Goal: Task Accomplishment & Management: Manage account settings

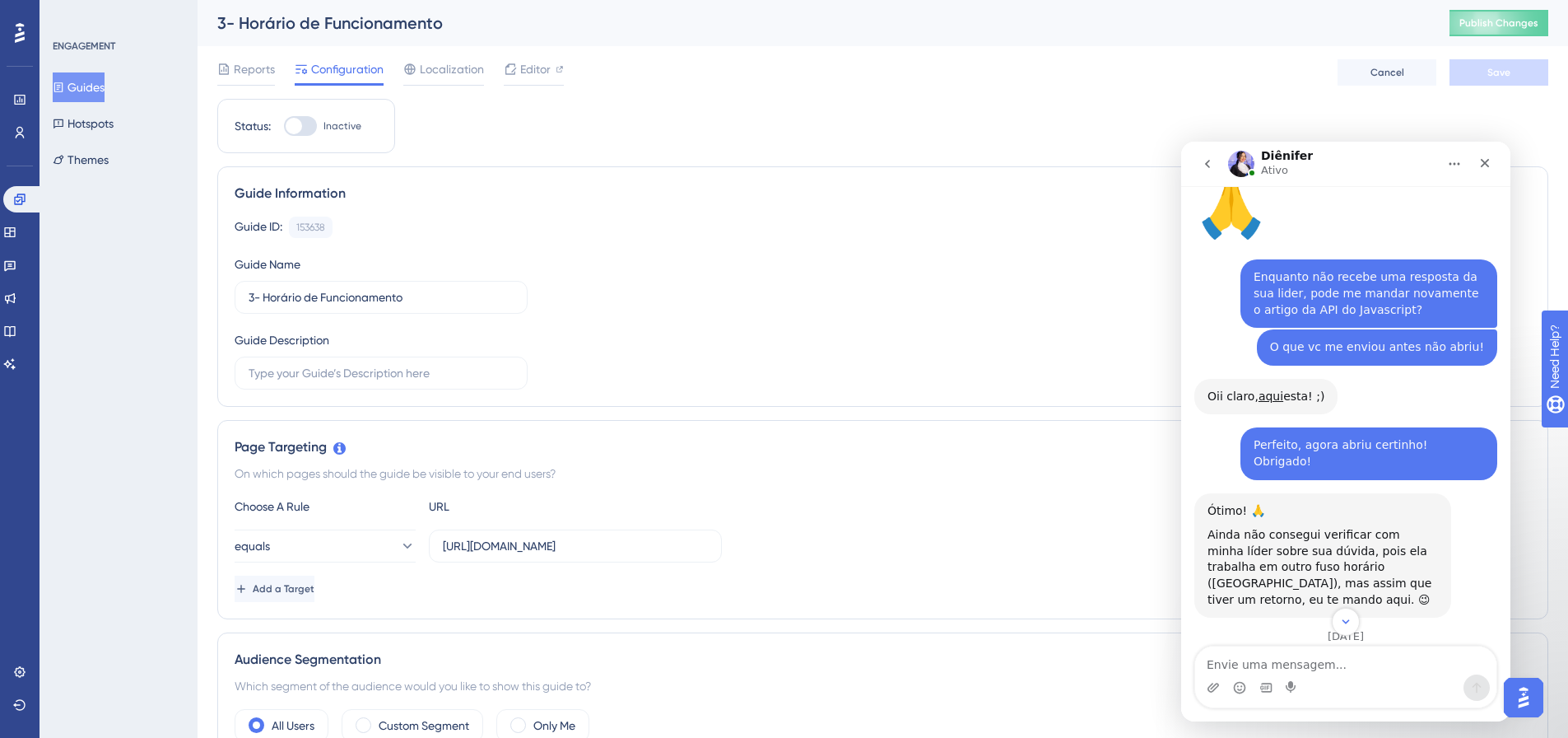
scroll to position [6727, 0]
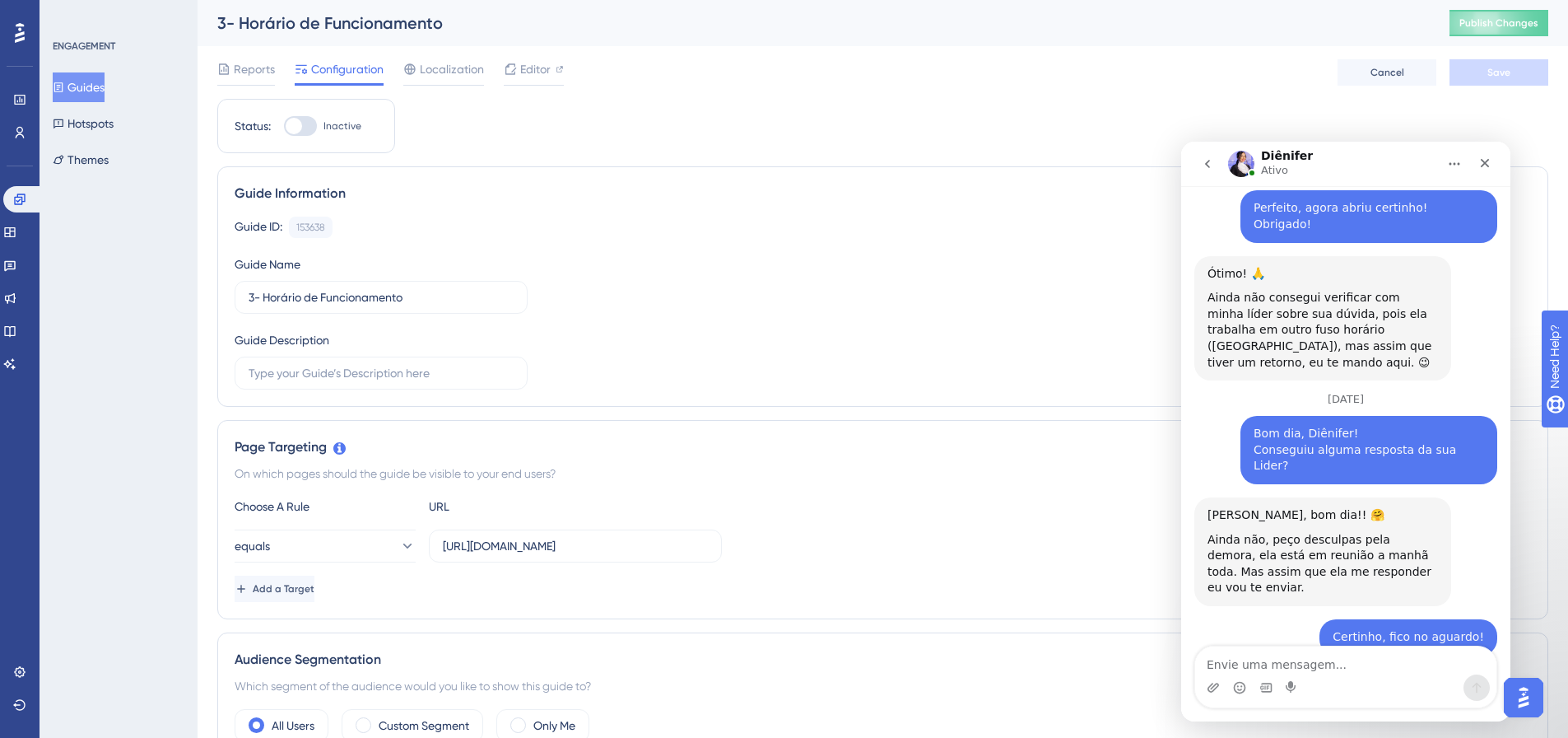
drag, startPoint x: 1503, startPoint y: 300, endPoint x: 1186, endPoint y: 152, distance: 349.8
click at [1411, 653] on textarea "Envie uma mensagem..." at bounding box center [1346, 661] width 302 height 28
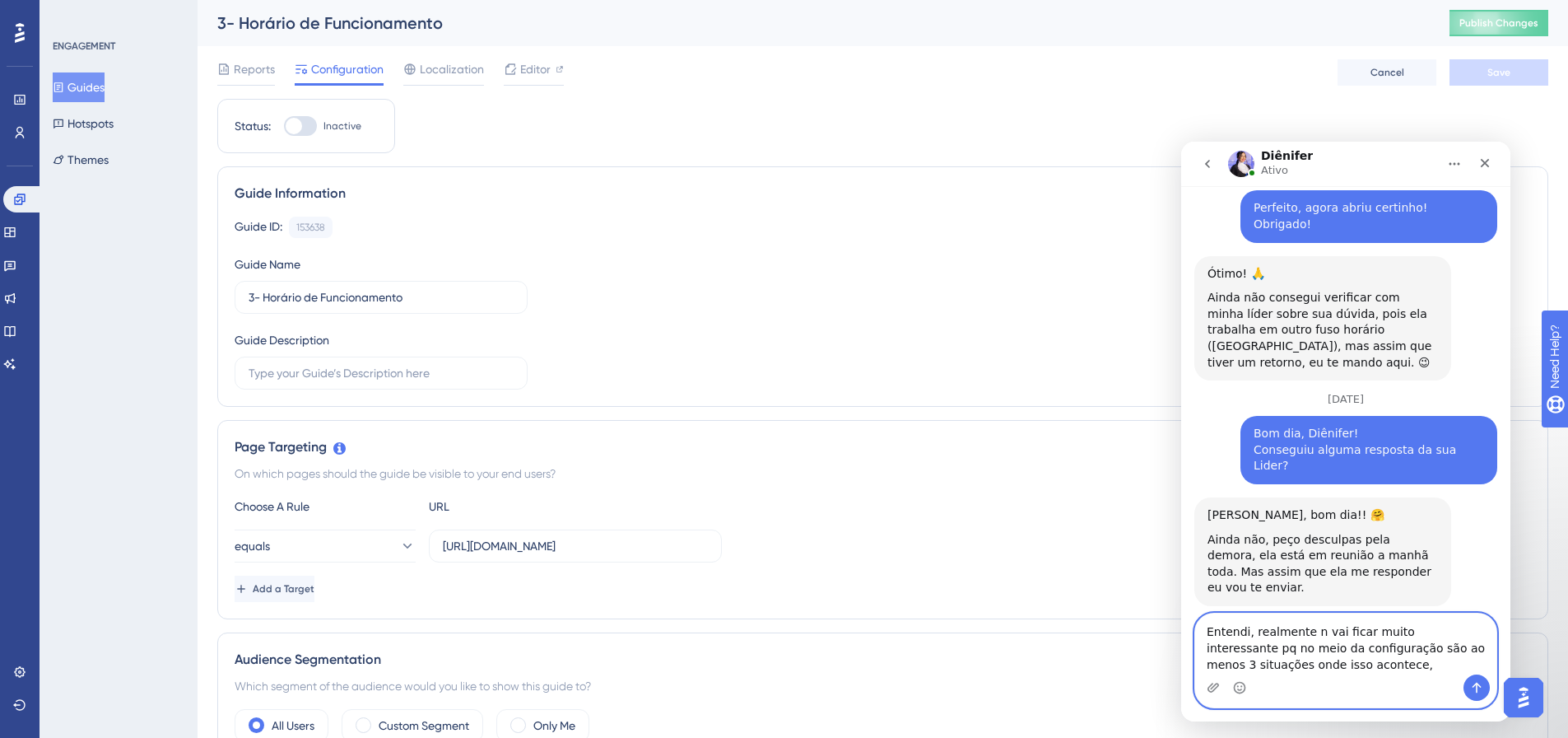
click at [1323, 668] on textarea "Entendi, realmente n vai ficar muito interessante pq no meio da configuração sã…" at bounding box center [1346, 643] width 302 height 61
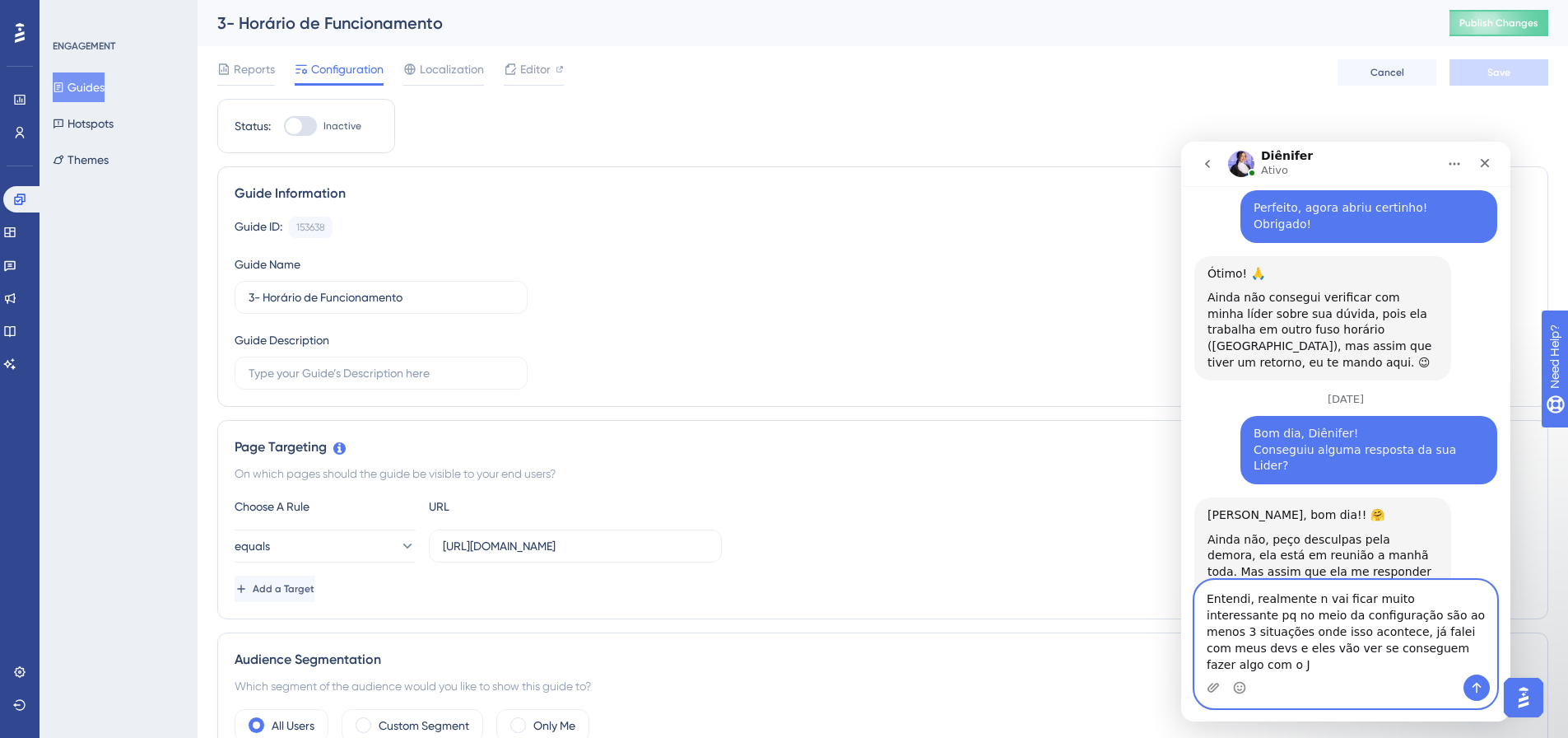
type textarea "Entendi, realmente n vai ficar muito interessante pq no meio da configuração sã…"
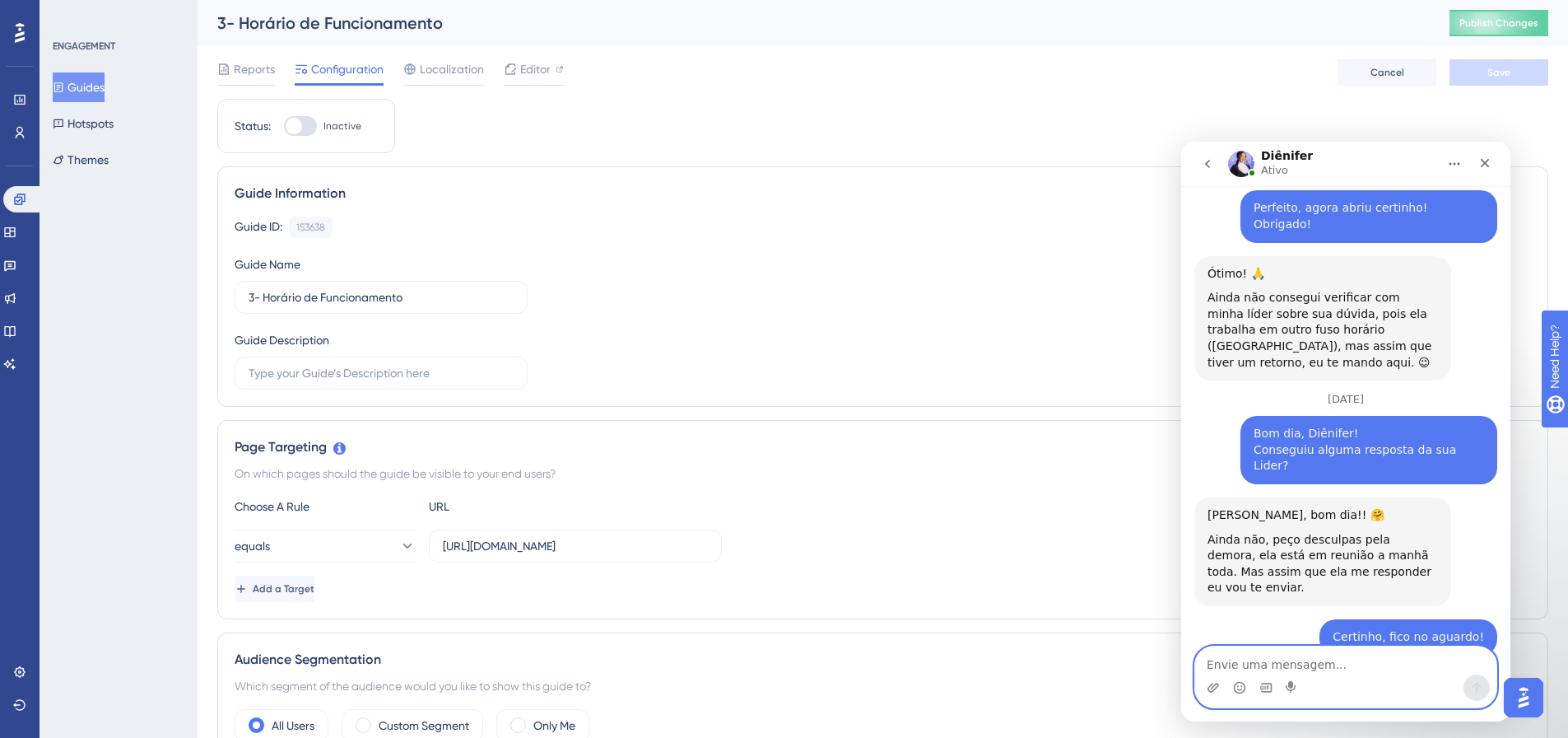
scroll to position [6840, 0]
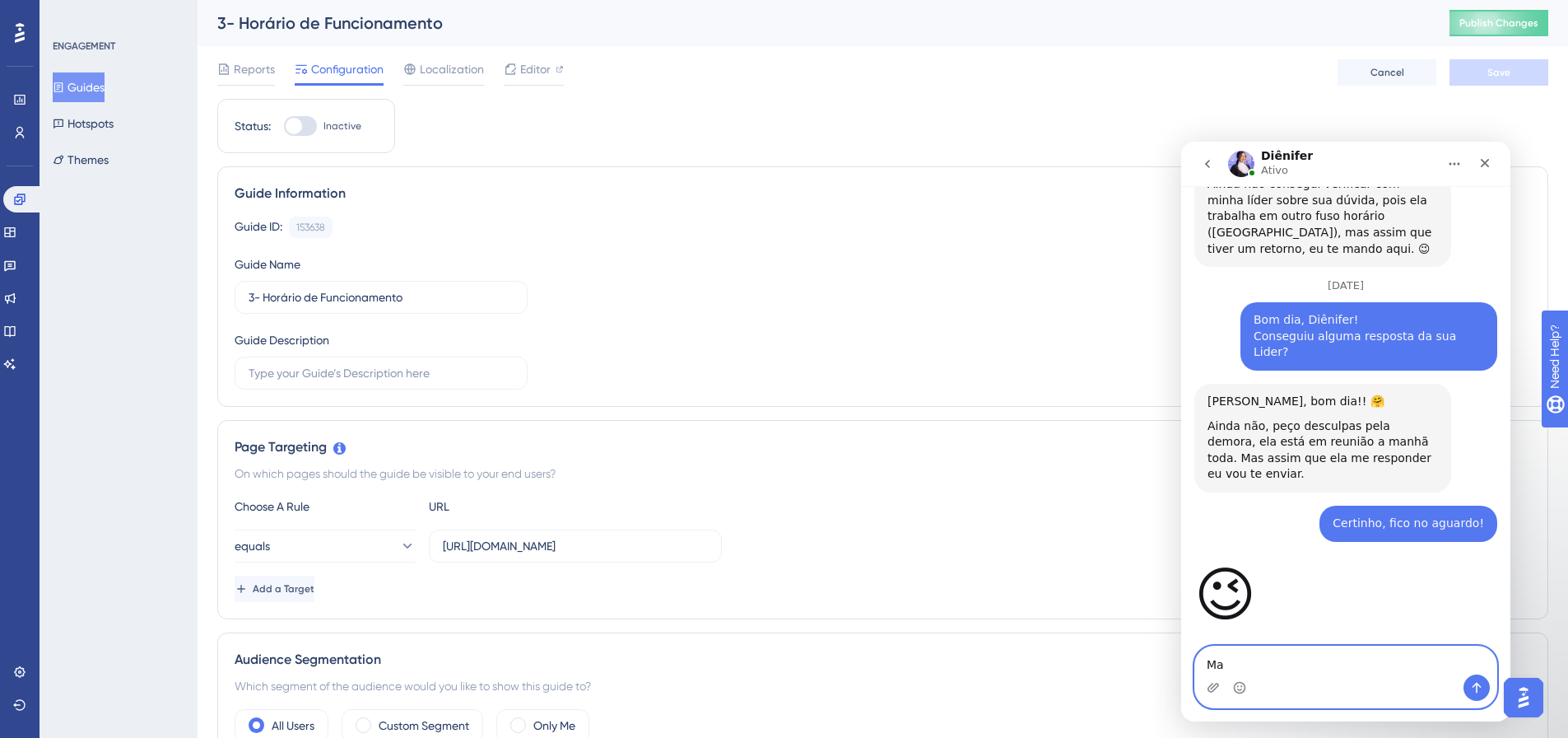
type textarea "M"
type textarea "Bom dia, Diênifer!"
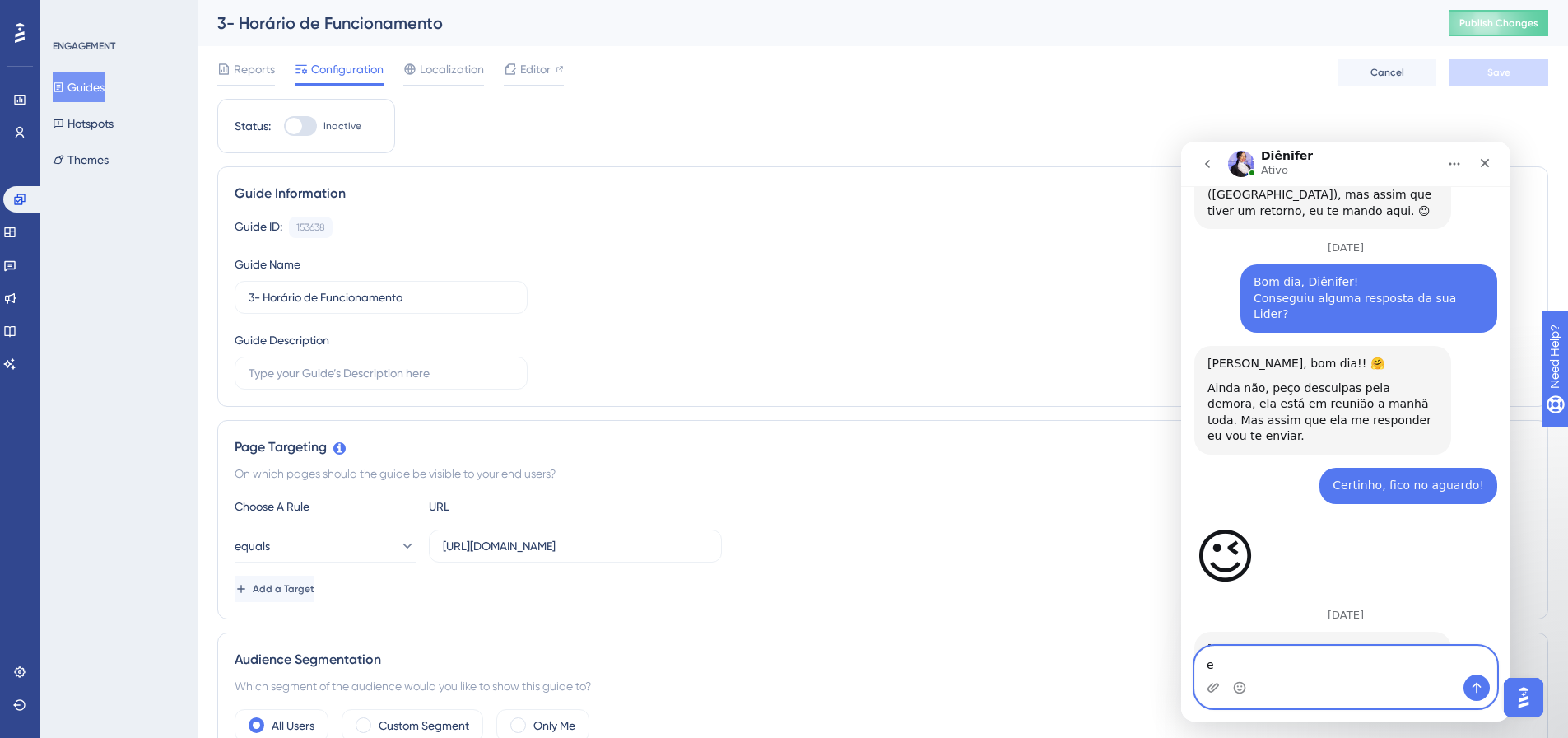
type textarea "e"
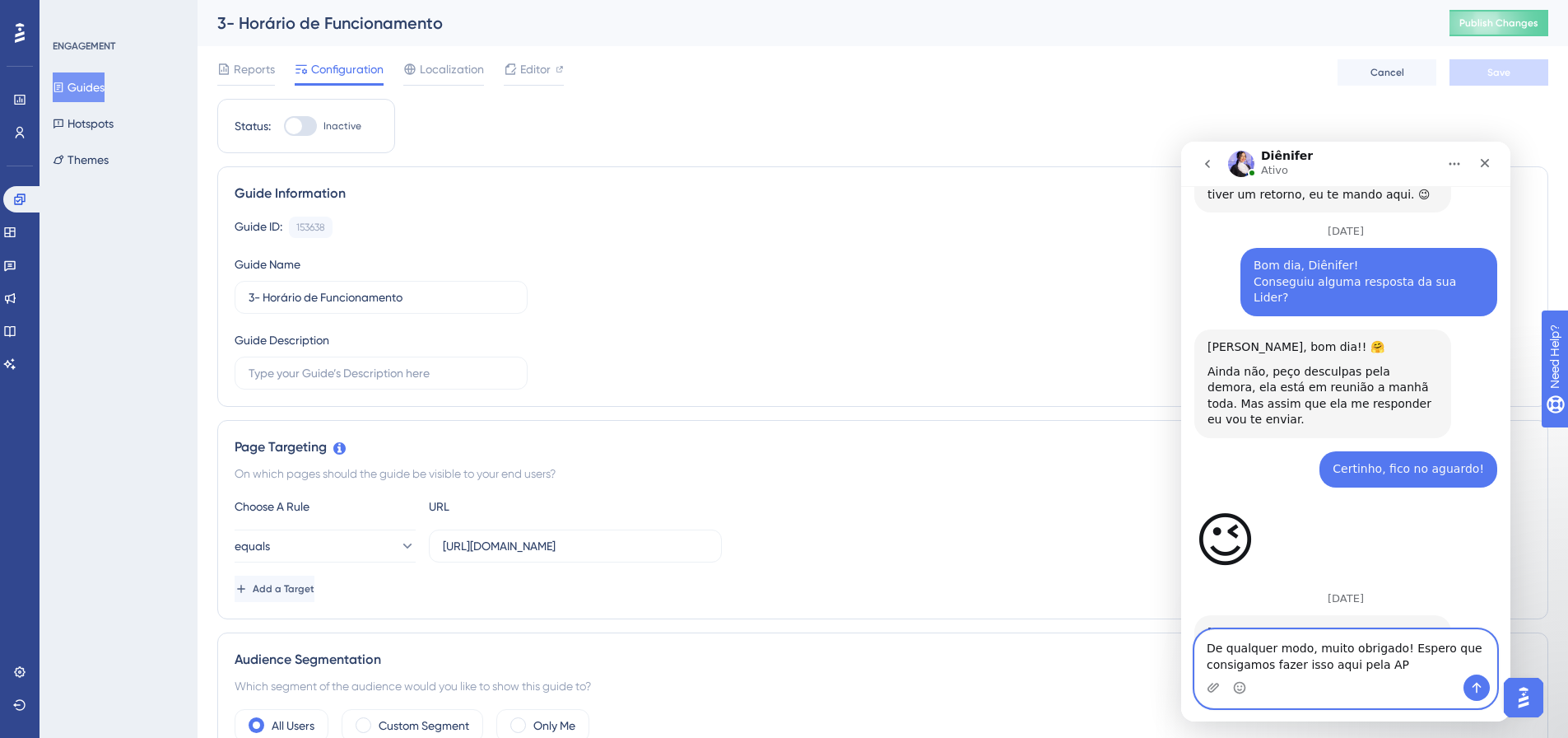
type textarea "De qualquer modo, muito obrigado! Espero que consigamos fazer isso aqui pela API"
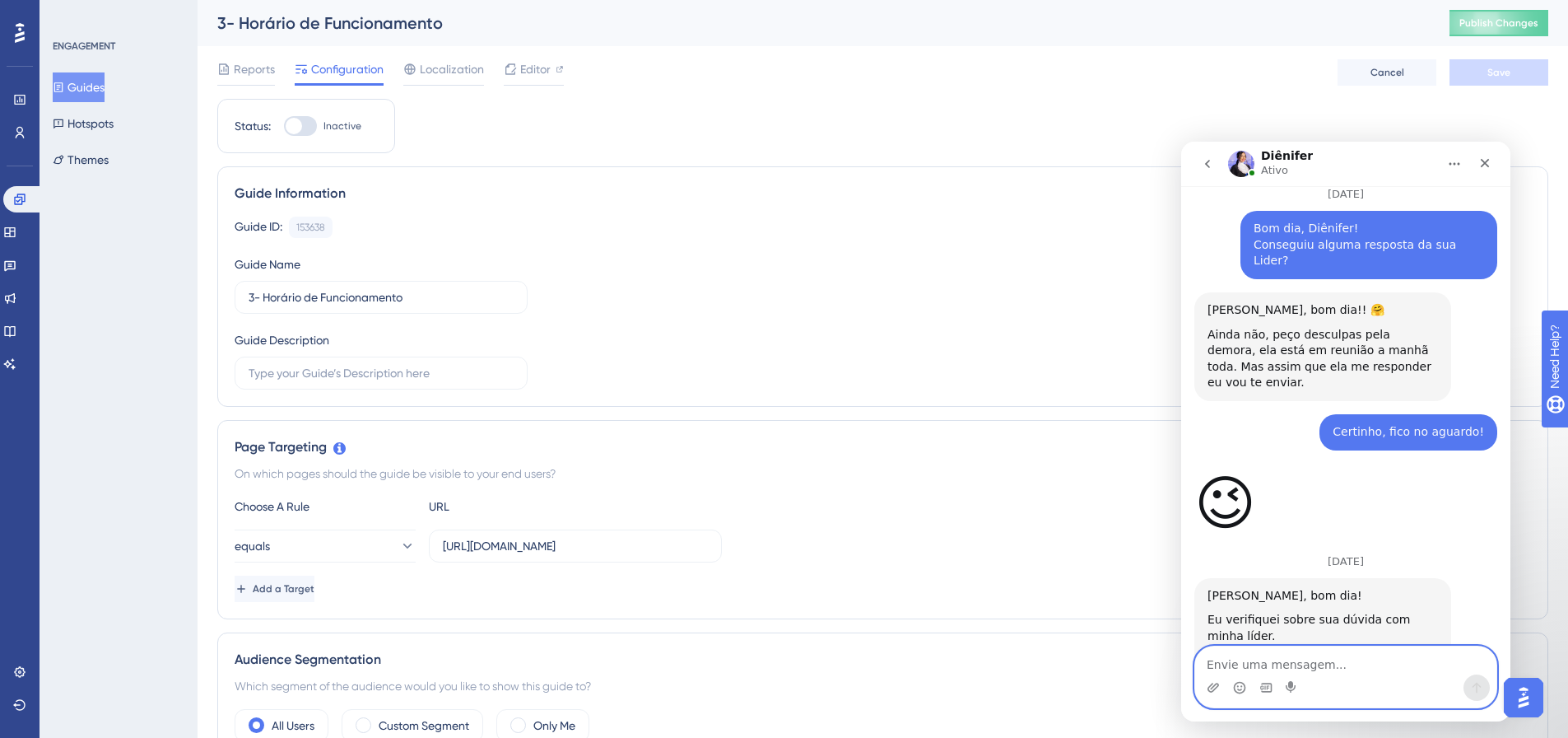
type textarea "S"
type textarea "Vc conse"
click at [81, 84] on button "Guides" at bounding box center [79, 87] width 52 height 30
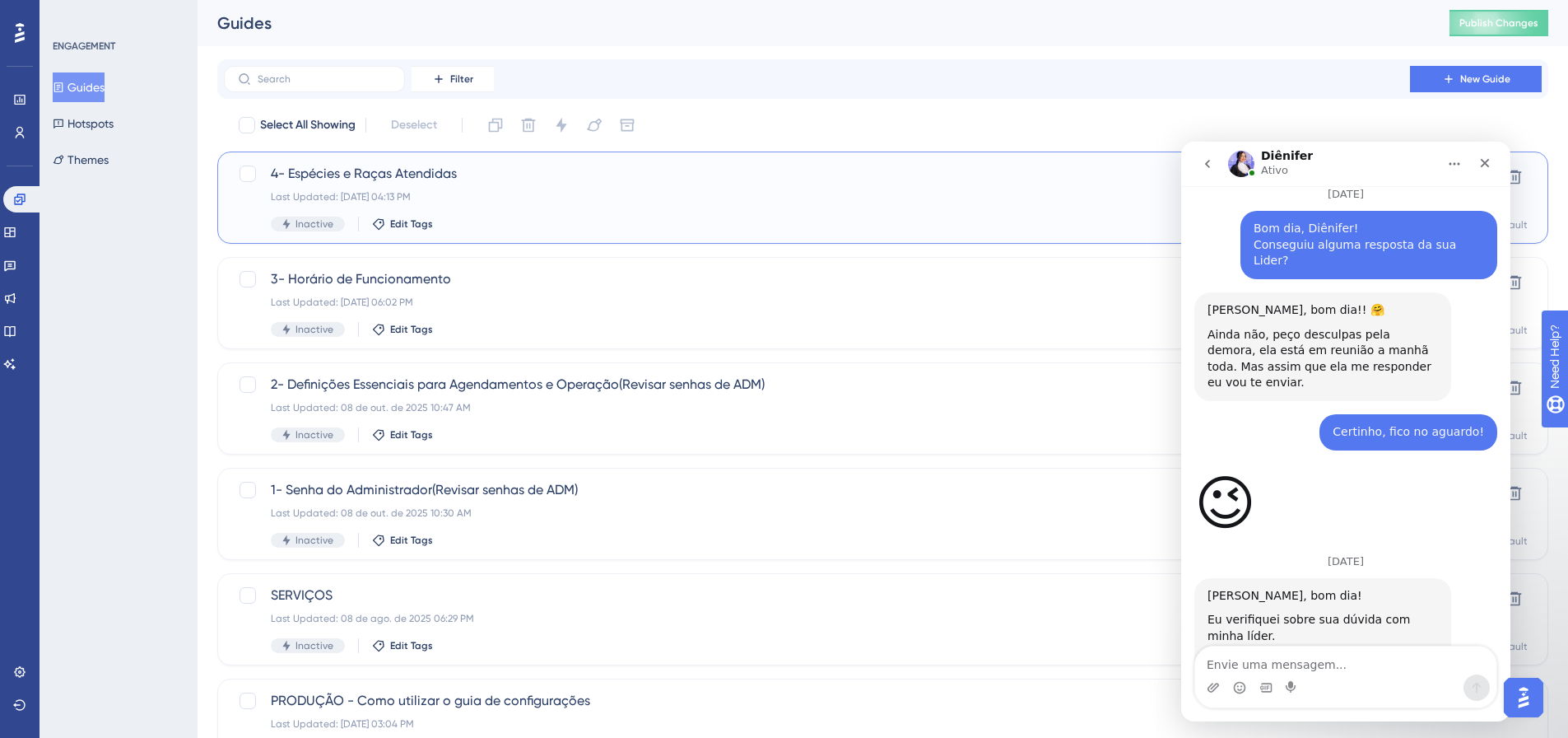
click at [445, 178] on span "4- Espécies e Raças Atendidas" at bounding box center [817, 174] width 1092 height 20
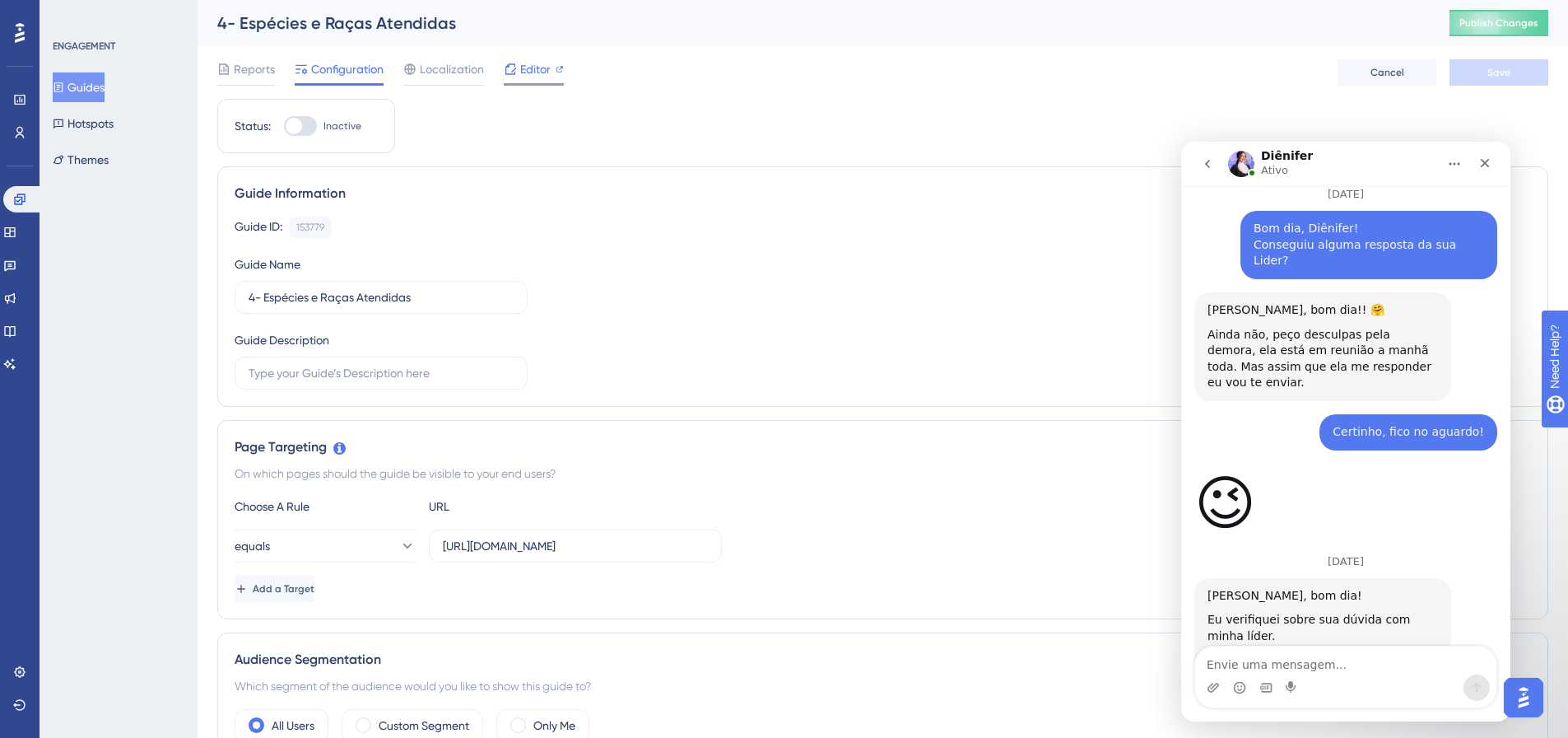
click at [520, 66] on span "Editor" at bounding box center [535, 70] width 31 height 20
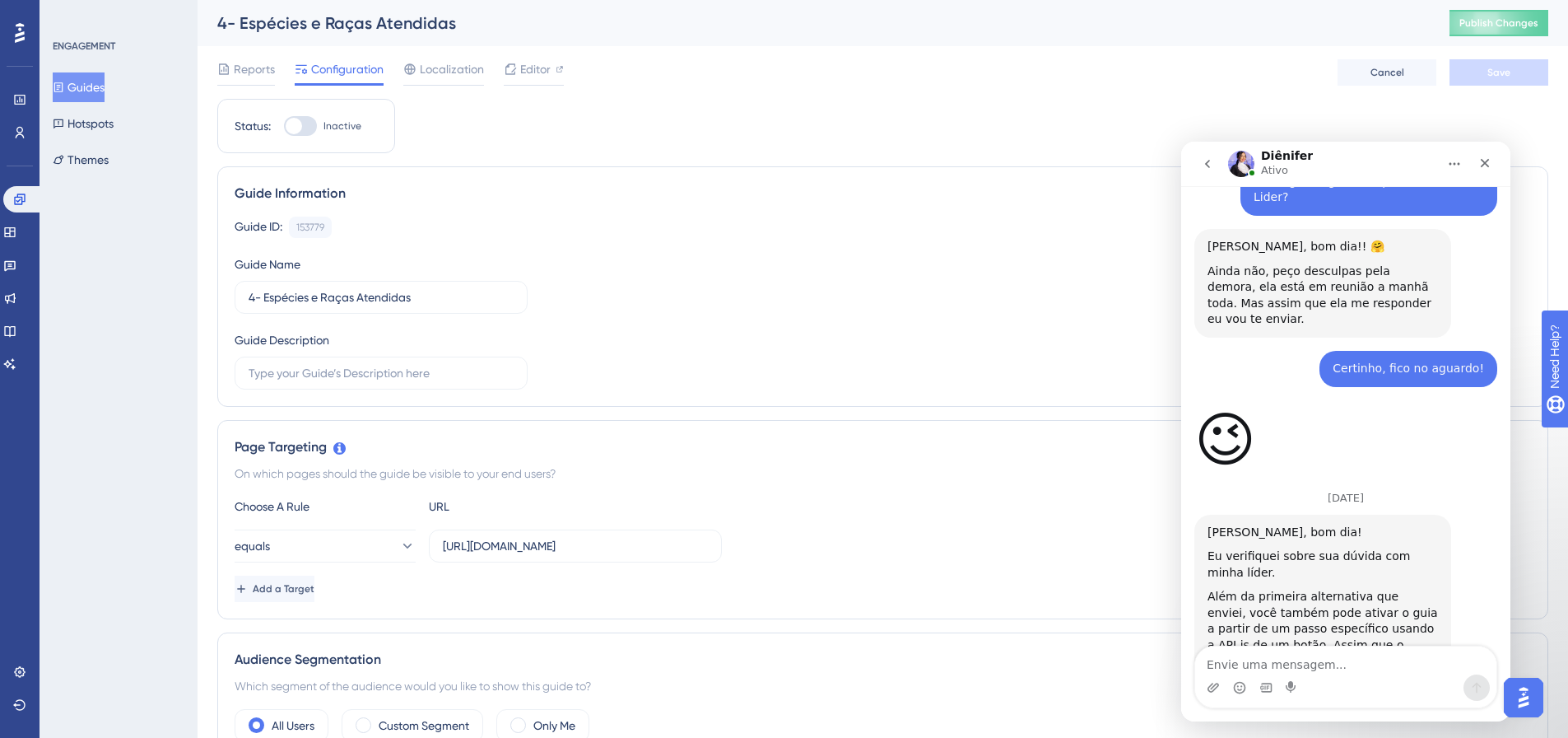
click at [96, 79] on button "Guides" at bounding box center [79, 87] width 52 height 30
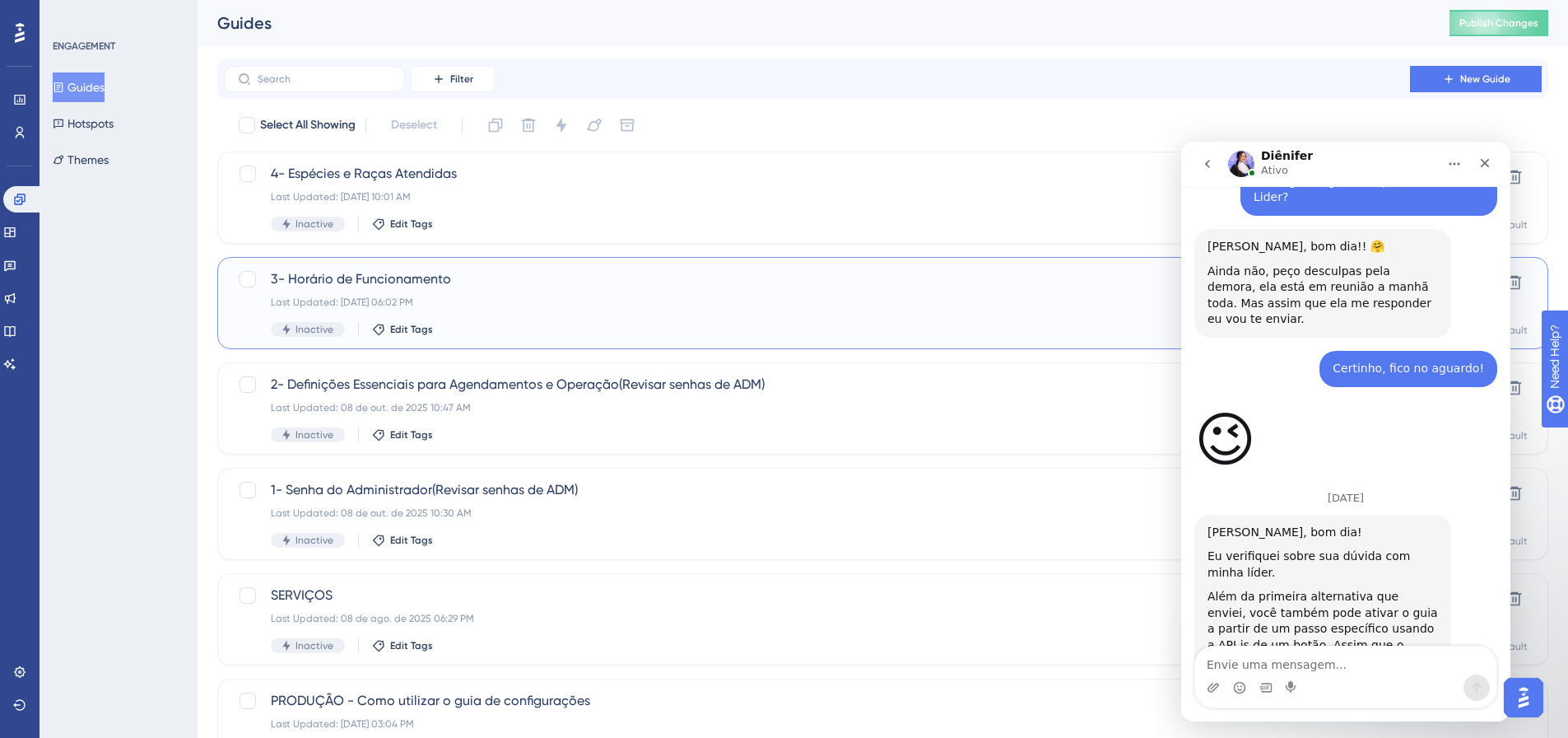
click at [401, 270] on span "3- Horário de Funcionamento" at bounding box center [817, 279] width 1092 height 20
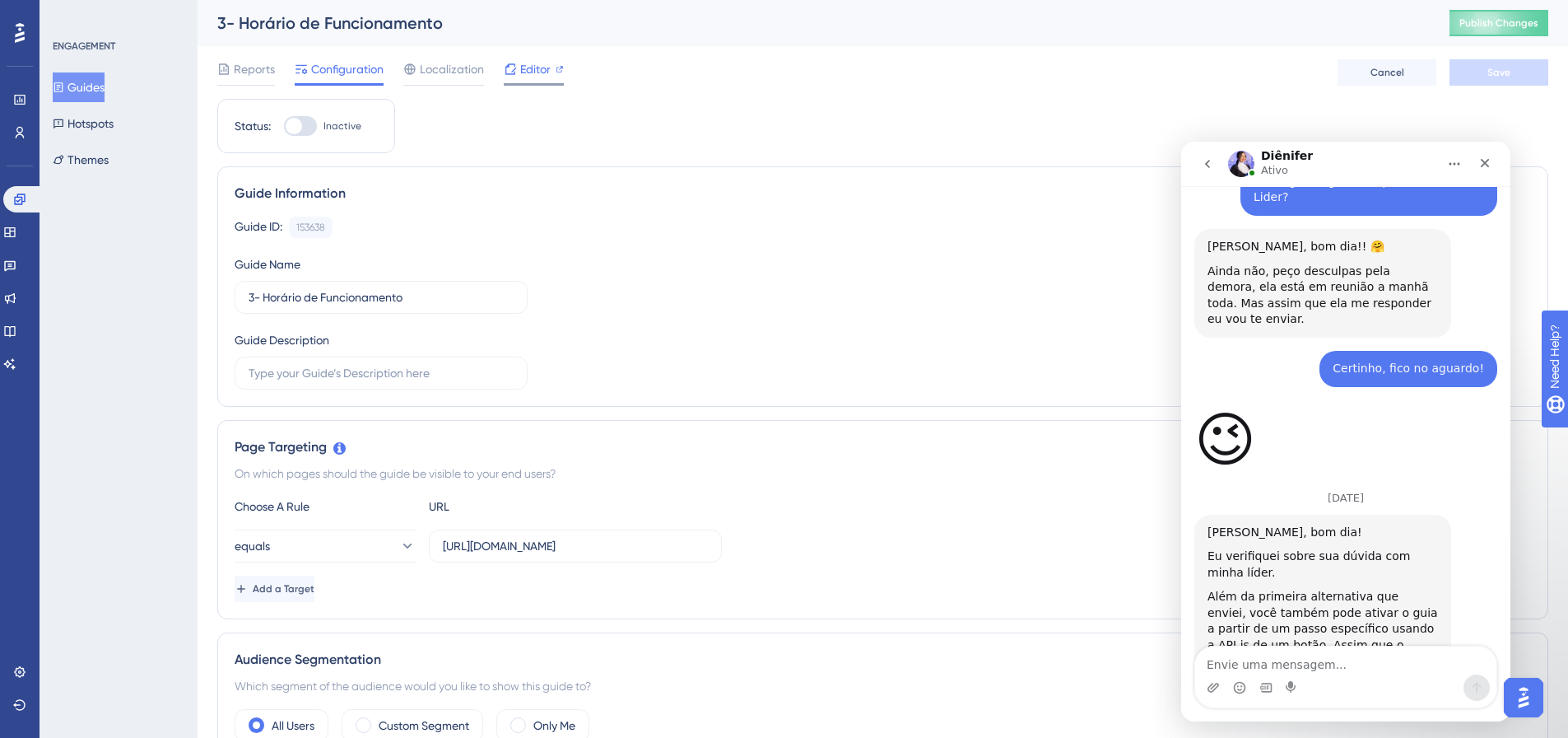
click at [519, 75] on div "Editor" at bounding box center [534, 70] width 60 height 20
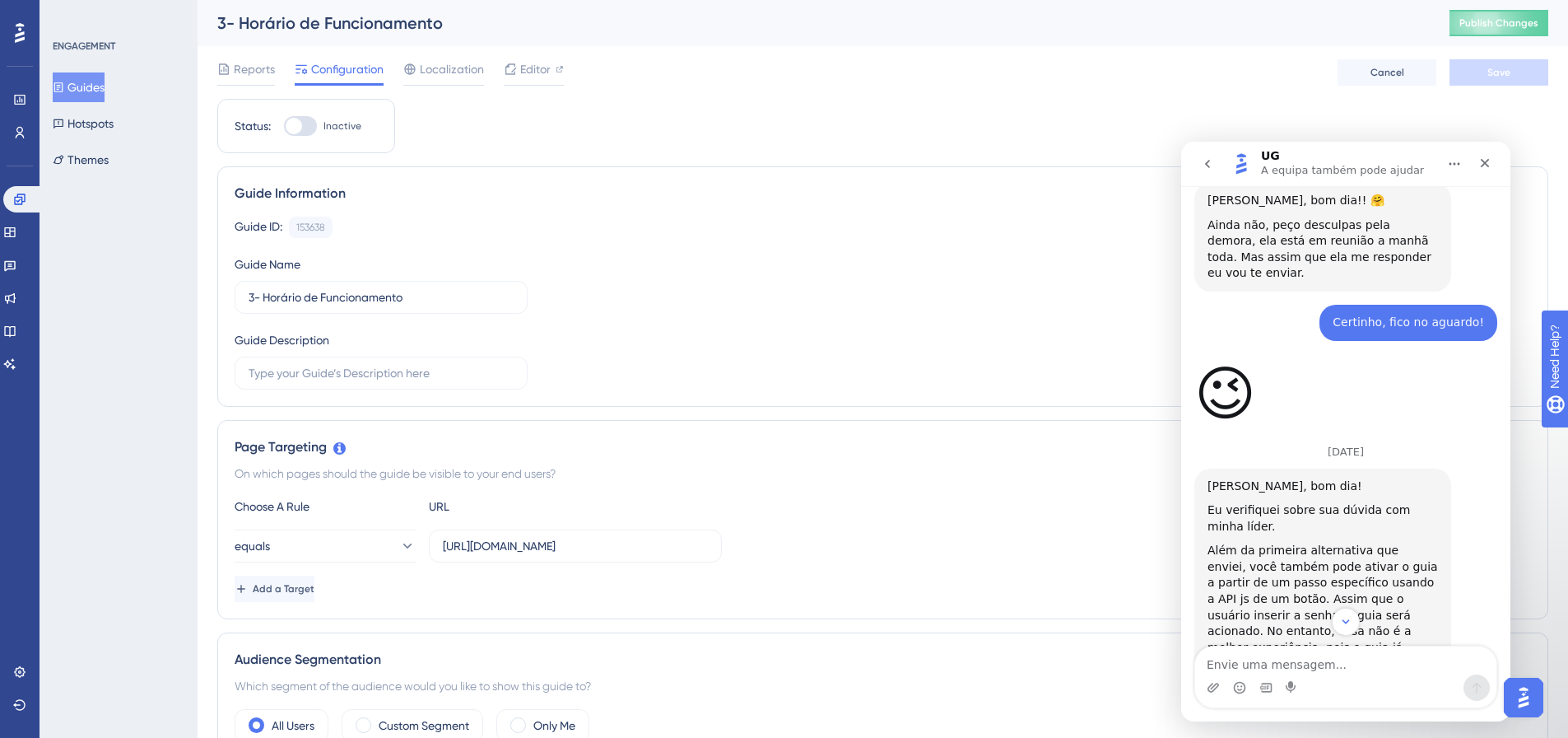
scroll to position [7124, 0]
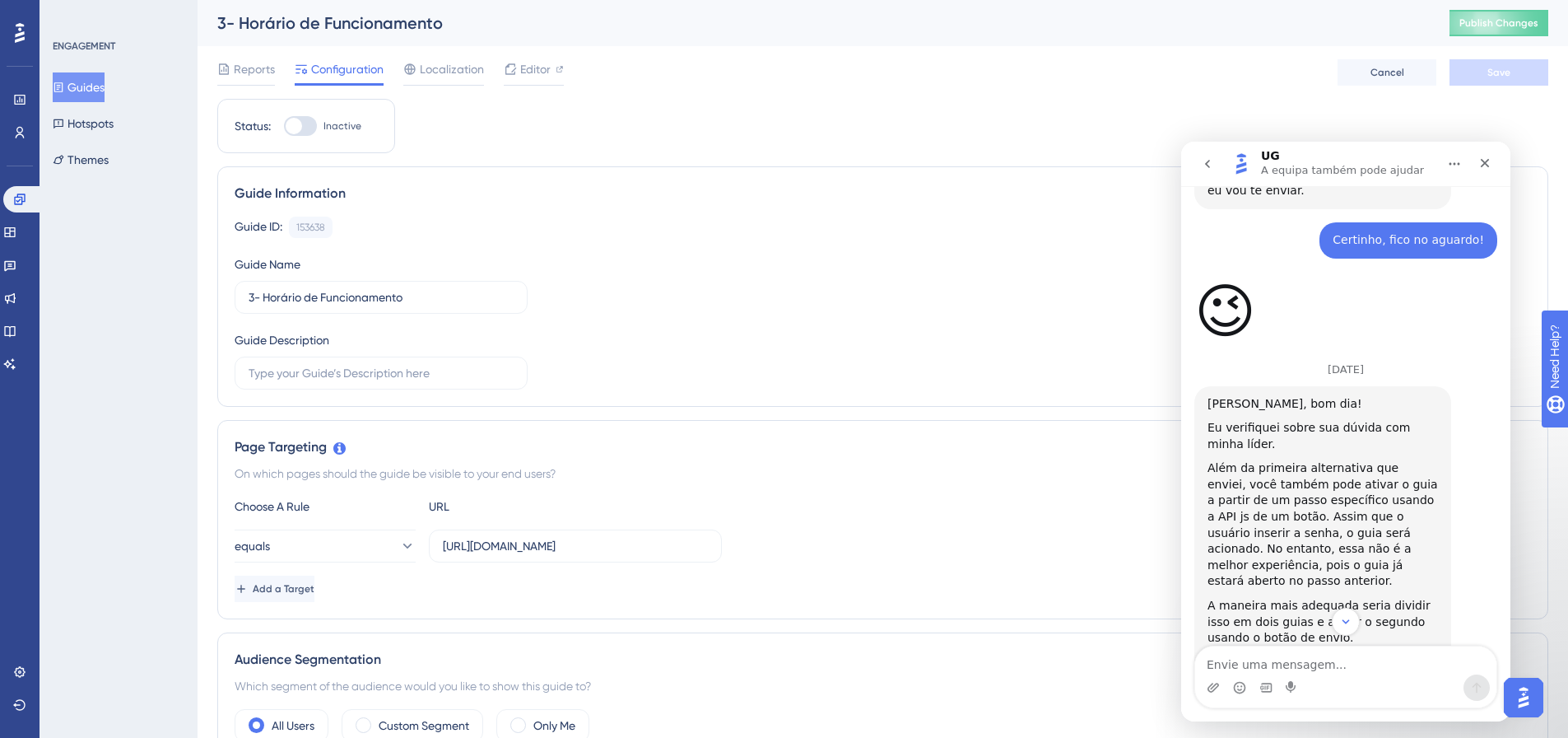
click at [917, 285] on div "Guide ID: 153638 Copy Guide Name 3- Horário de Funcionamento Guide Description" at bounding box center [883, 303] width 1296 height 173
click at [1486, 161] on icon "Fechar" at bounding box center [1485, 163] width 13 height 13
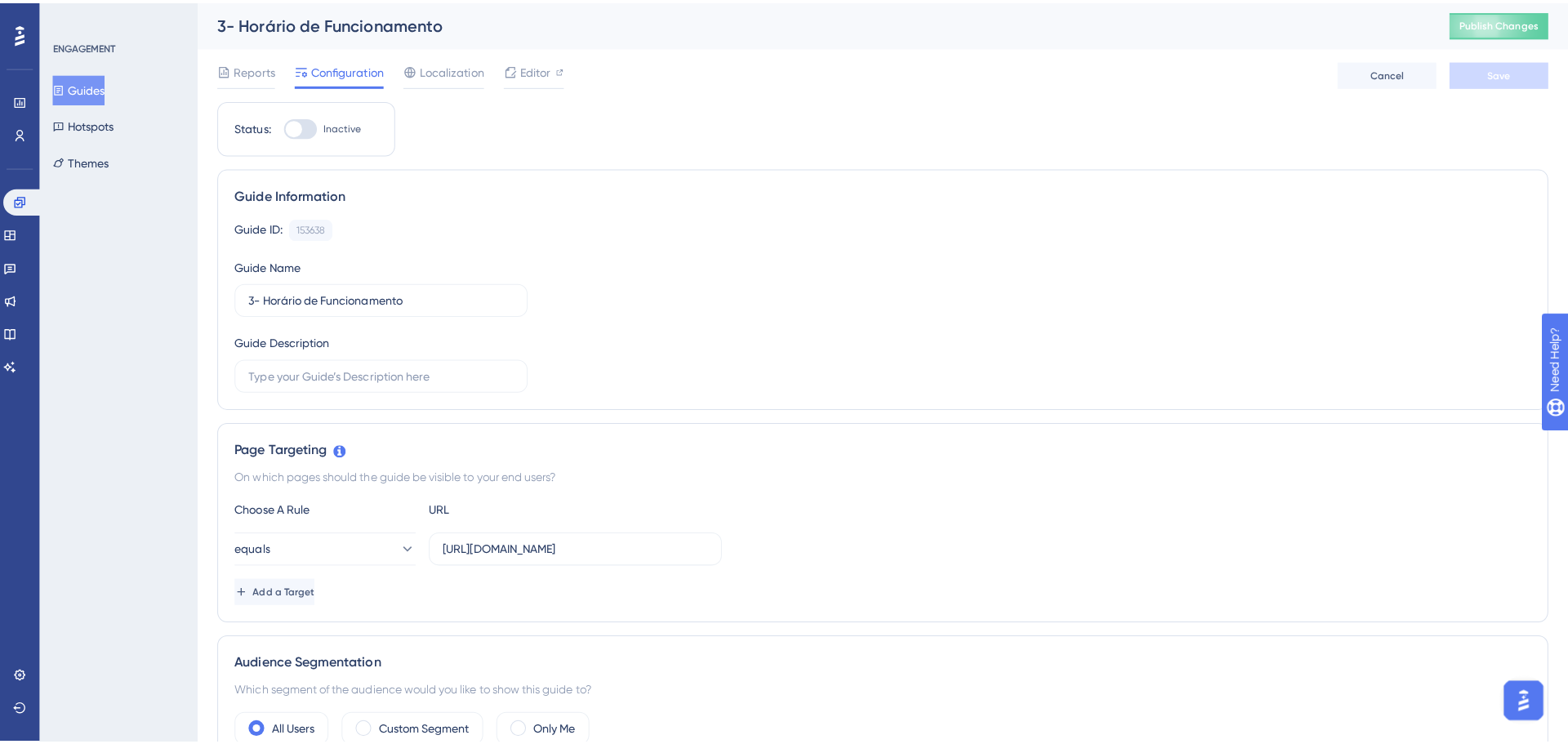
scroll to position [7471, 0]
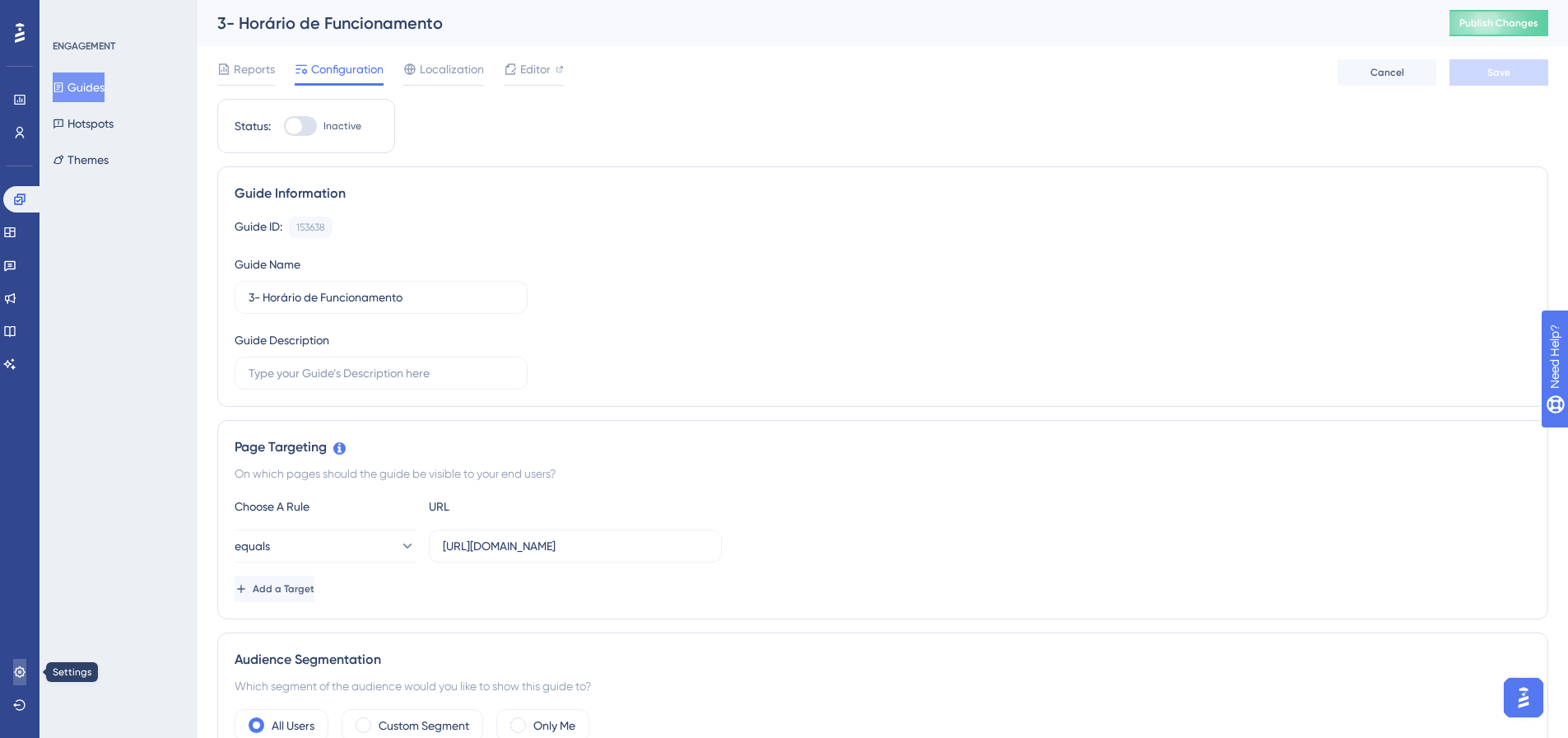
click at [18, 677] on icon at bounding box center [20, 672] width 13 height 13
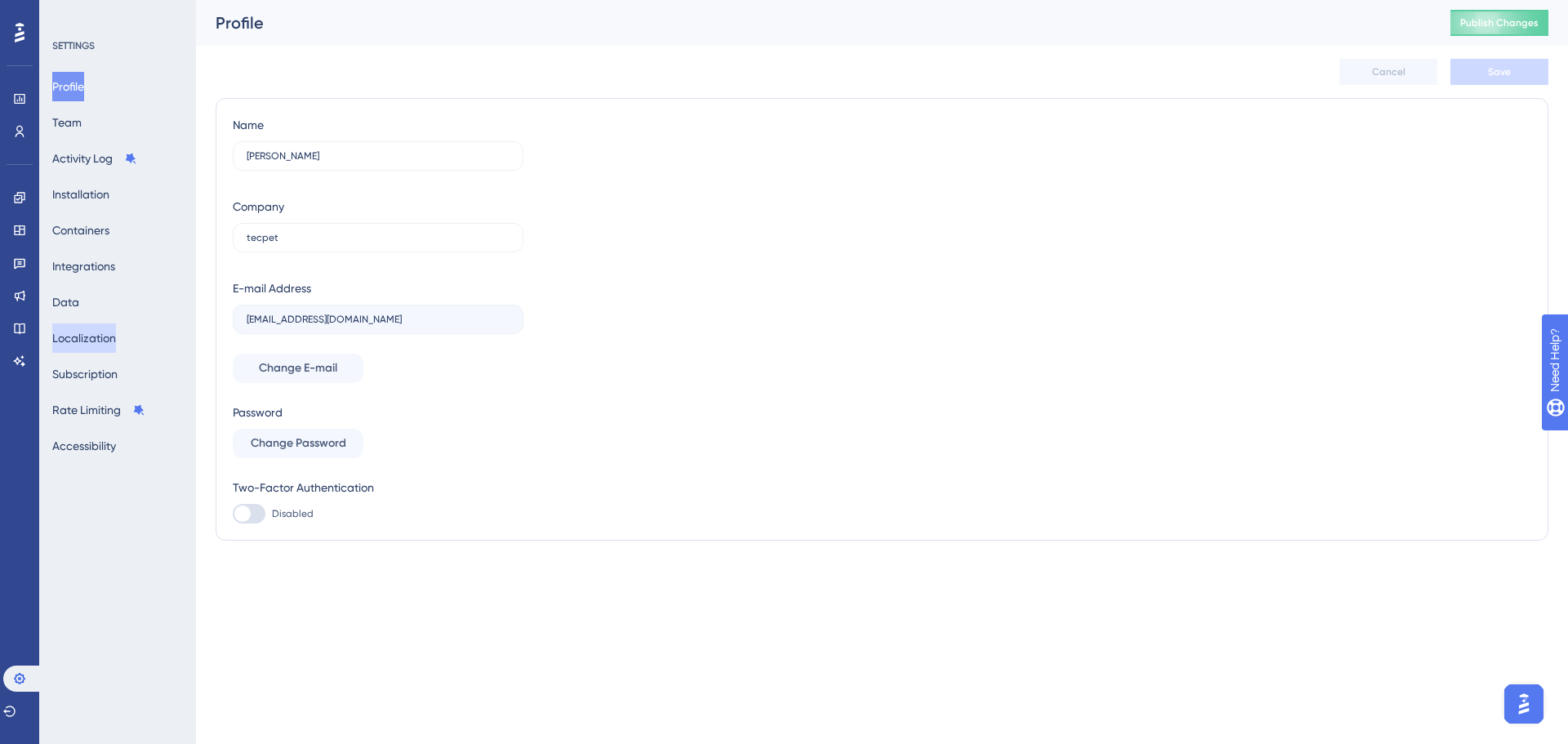
click at [105, 339] on button "Localization" at bounding box center [84, 338] width 63 height 30
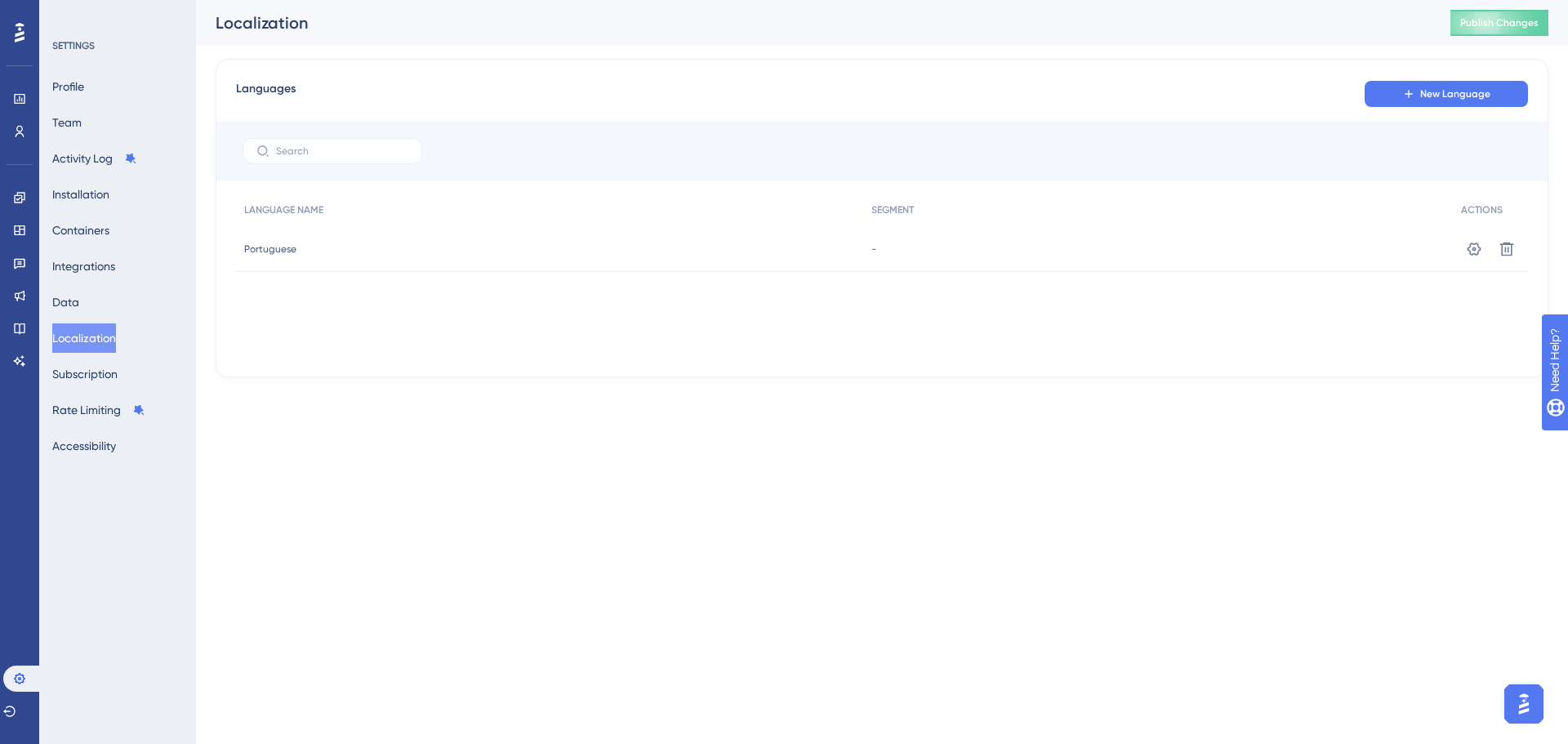
click at [291, 246] on span "Portuguese" at bounding box center [271, 249] width 53 height 13
click at [1481, 251] on icon at bounding box center [1474, 249] width 16 height 16
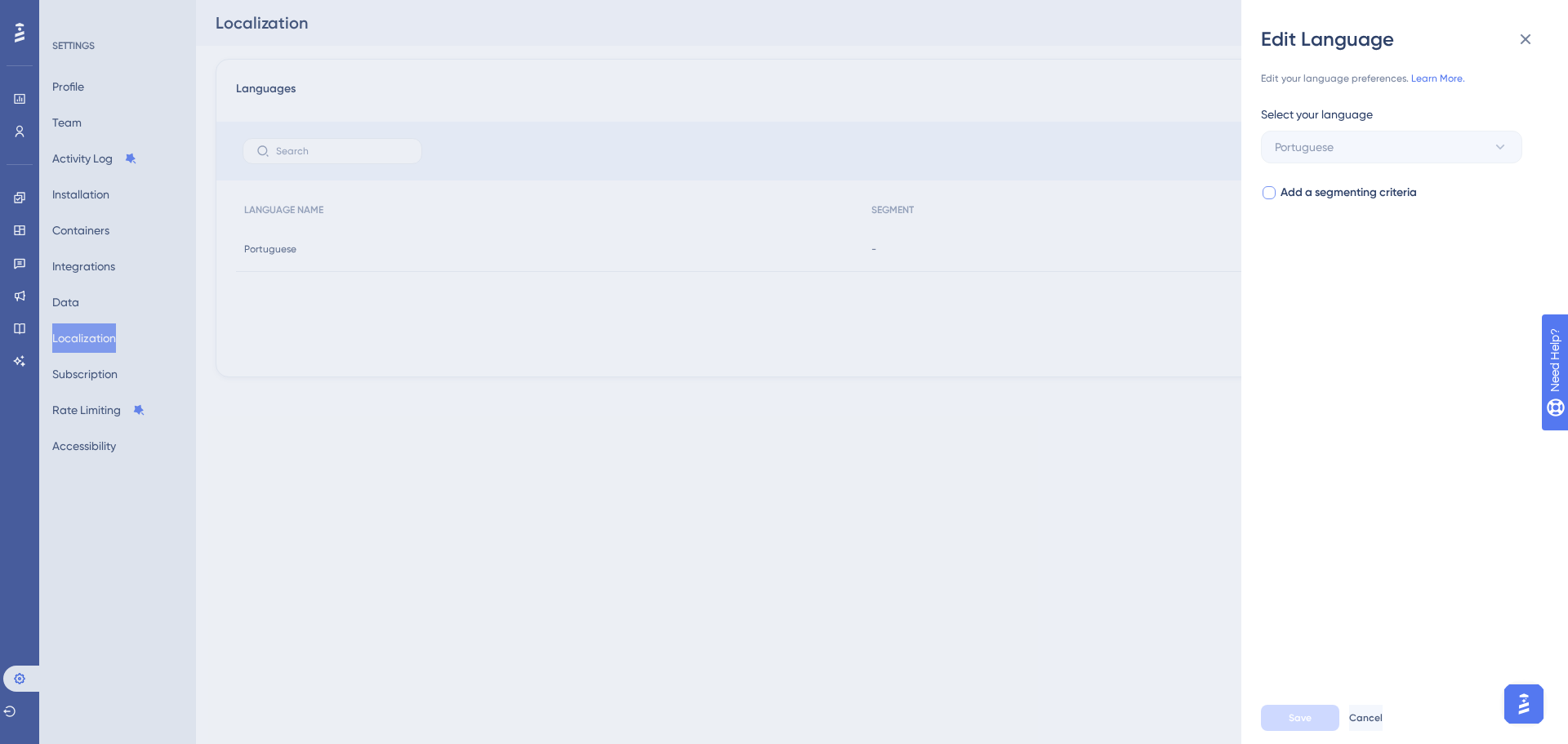
click at [1280, 192] on span "Add a segmenting criteria" at bounding box center [1348, 192] width 136 height 20
checkbox input "false"
click at [1528, 40] on icon at bounding box center [1525, 39] width 20 height 20
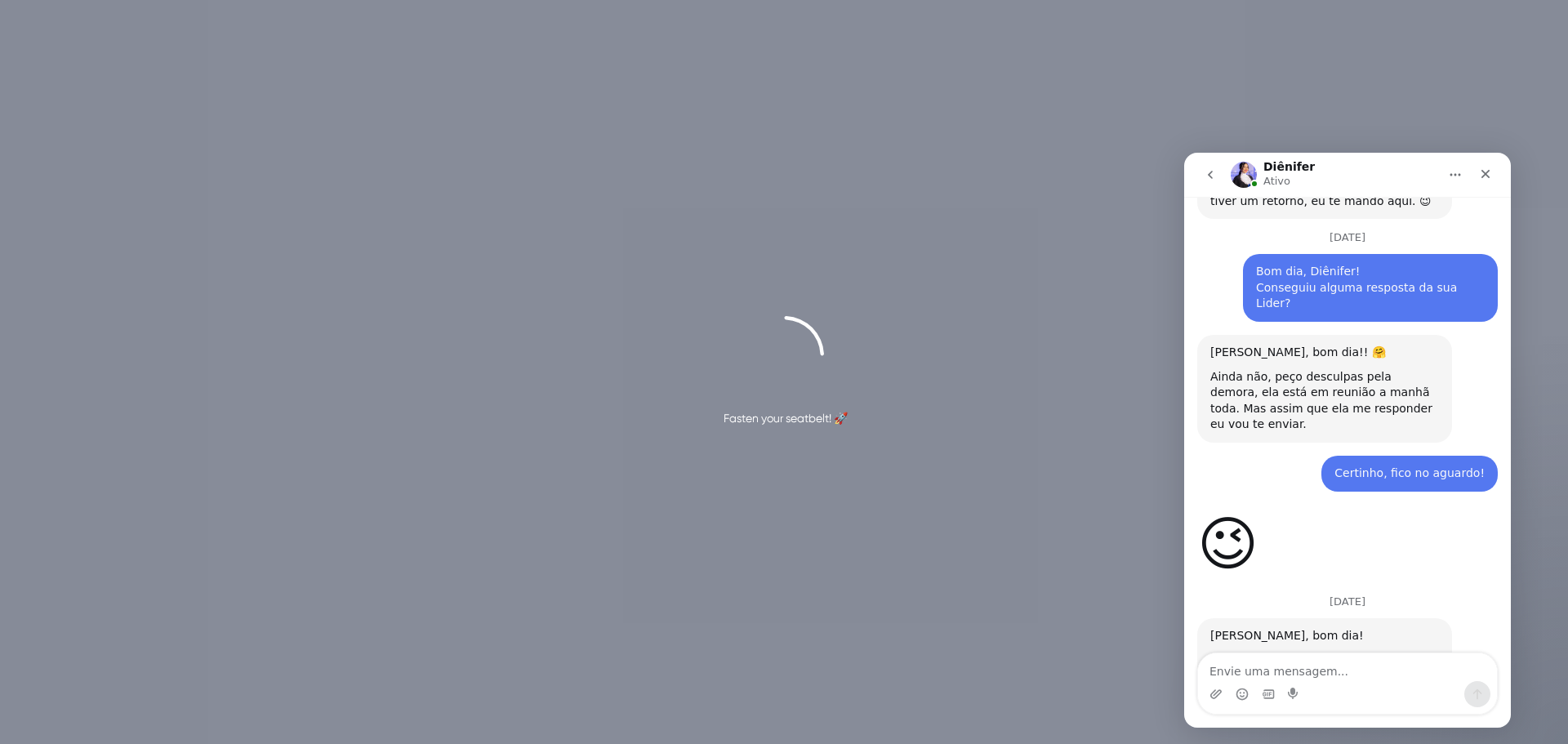
scroll to position [6873, 0]
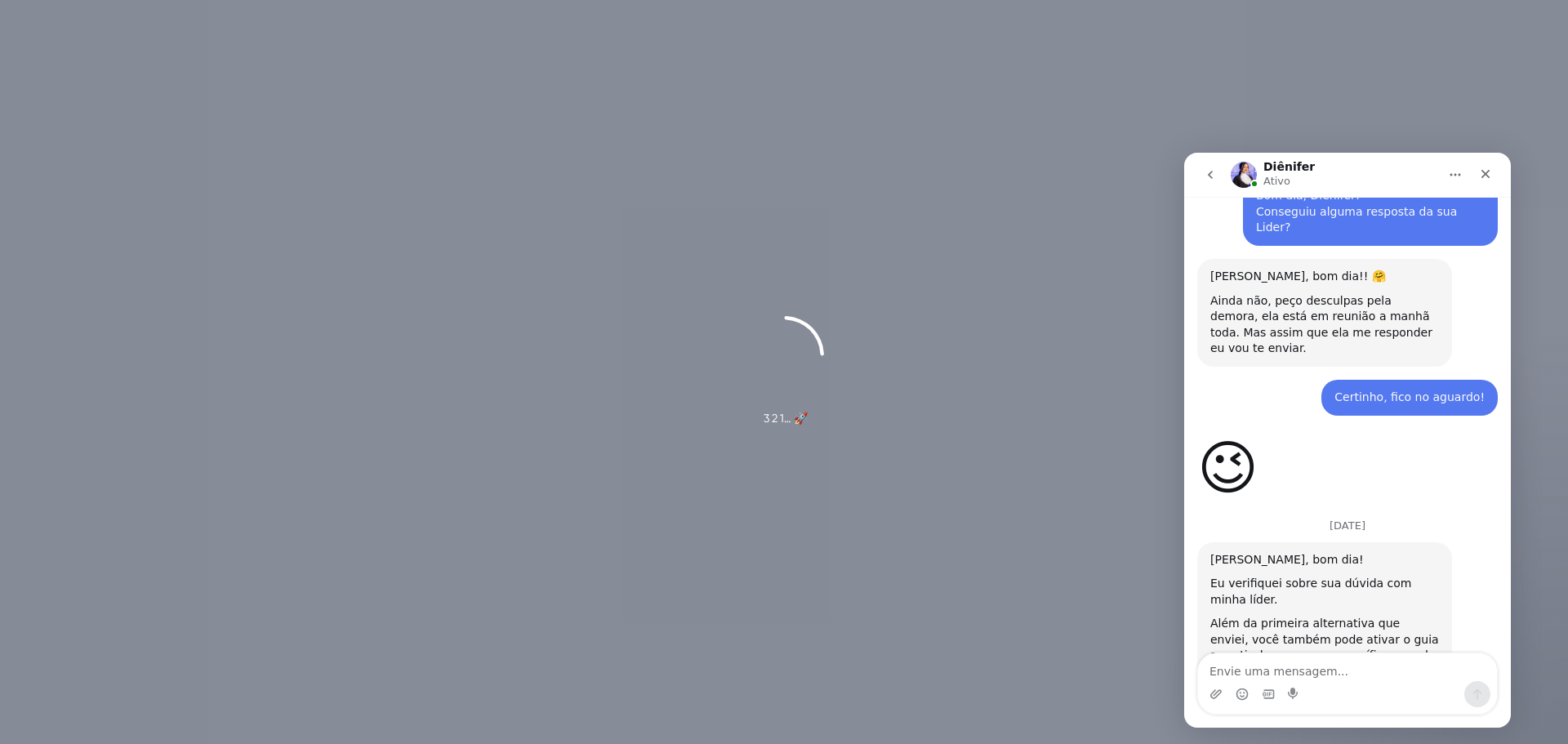
scroll to position [6935, 0]
